Goal: Navigation & Orientation: Find specific page/section

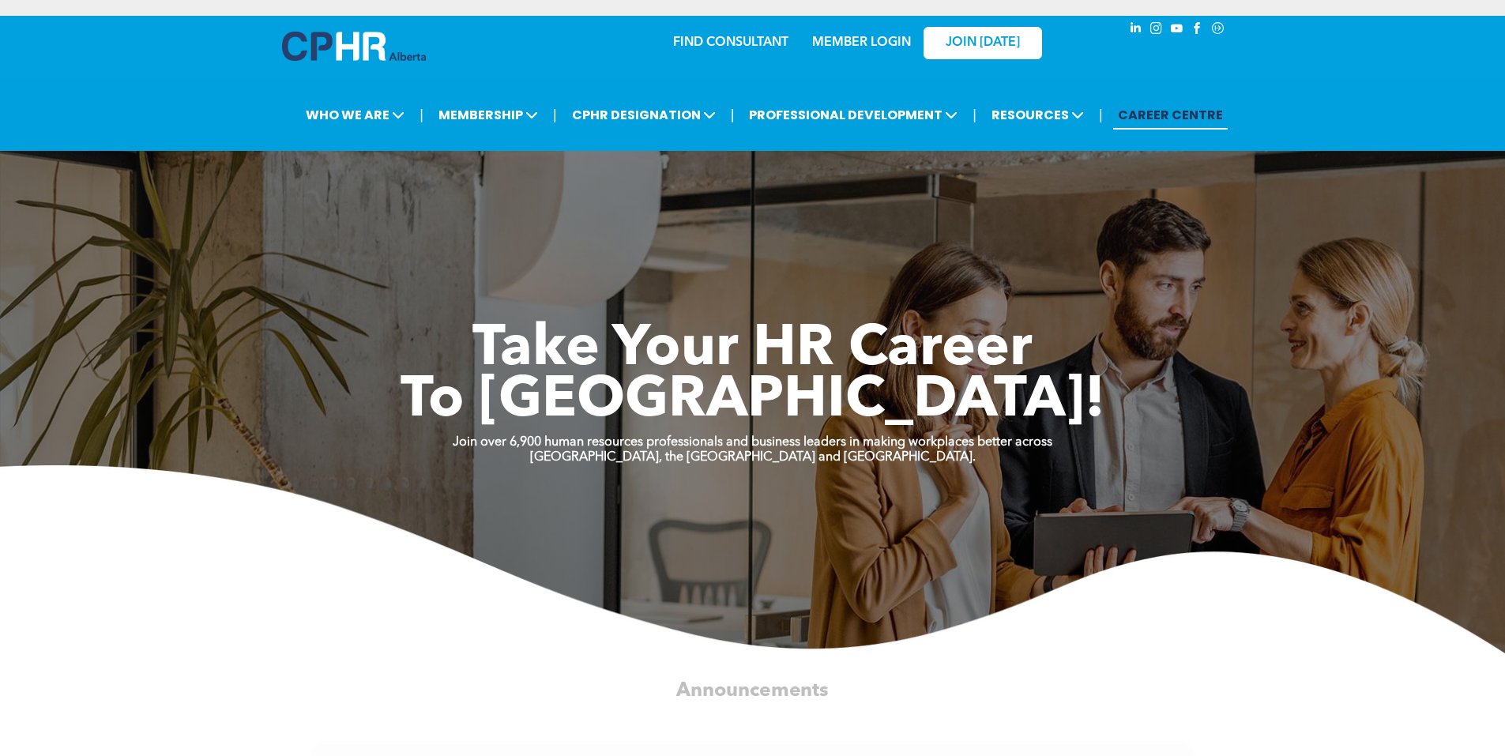
click at [881, 47] on link "MEMBER LOGIN" at bounding box center [861, 42] width 99 height 13
click at [878, 34] on div "MEMBER LOGIN" at bounding box center [861, 38] width 103 height 28
click at [879, 36] on link "MEMBER LOGIN" at bounding box center [861, 42] width 99 height 13
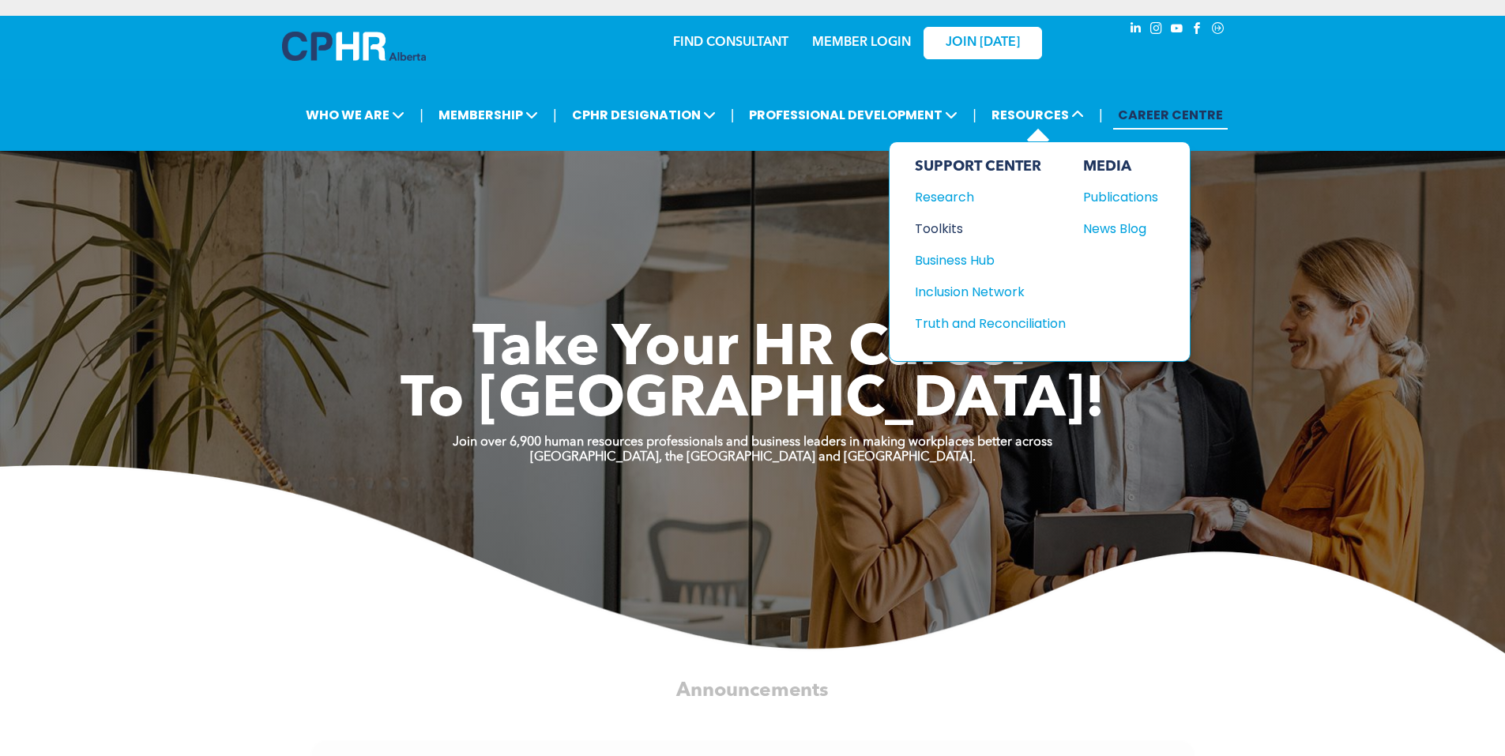
click at [940, 235] on div "Toolkits" at bounding box center [983, 229] width 136 height 20
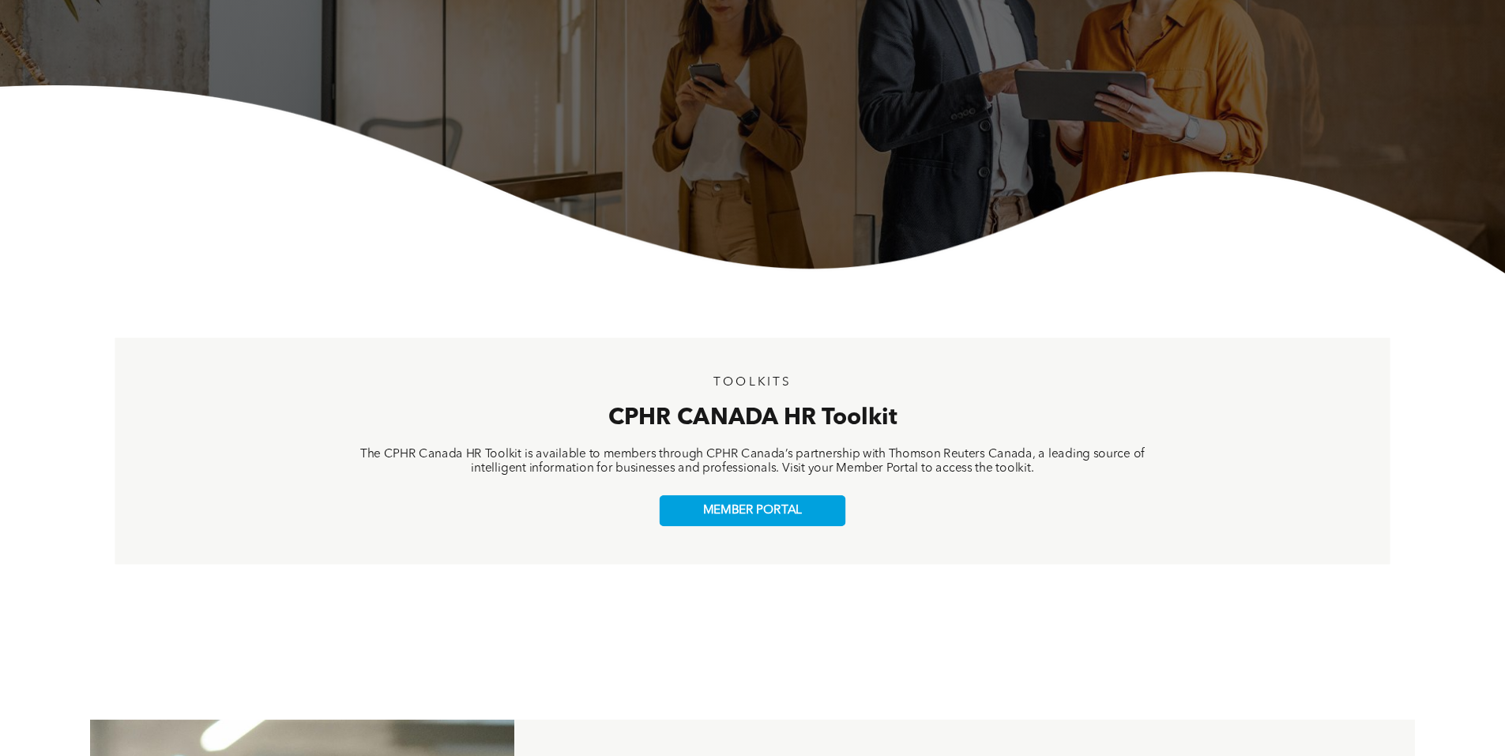
scroll to position [395, 0]
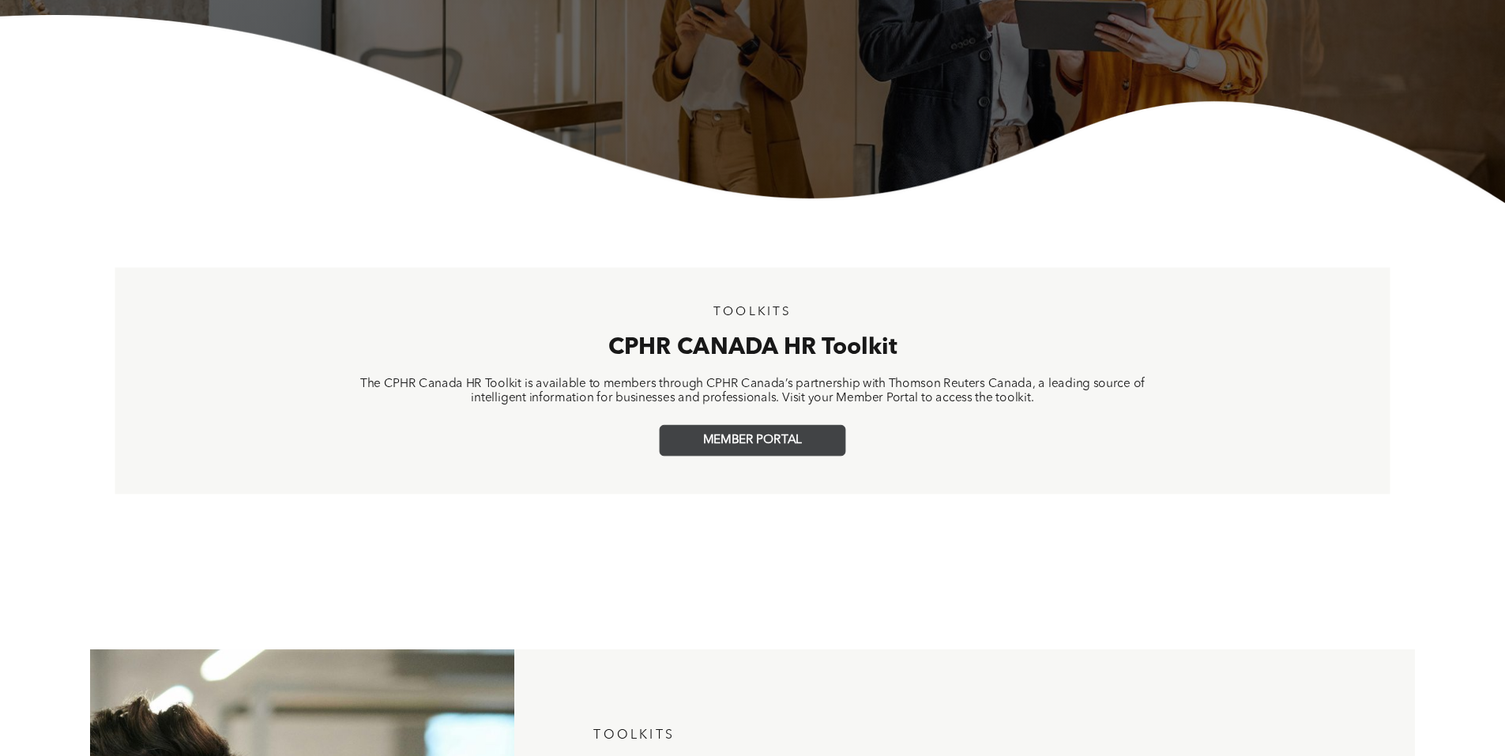
click at [825, 430] on link "MEMBER PORTAL" at bounding box center [752, 440] width 186 height 31
